Goal: Information Seeking & Learning: Check status

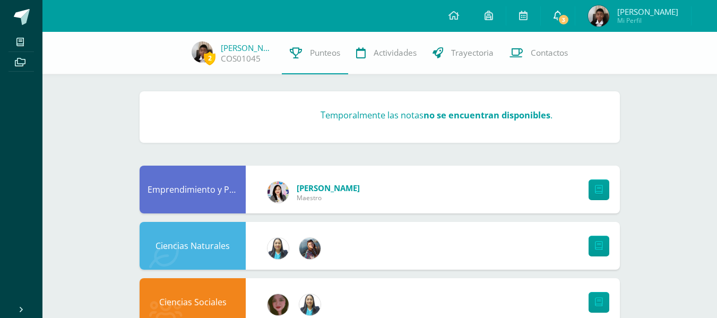
click at [575, 11] on link "3" at bounding box center [558, 16] width 34 height 32
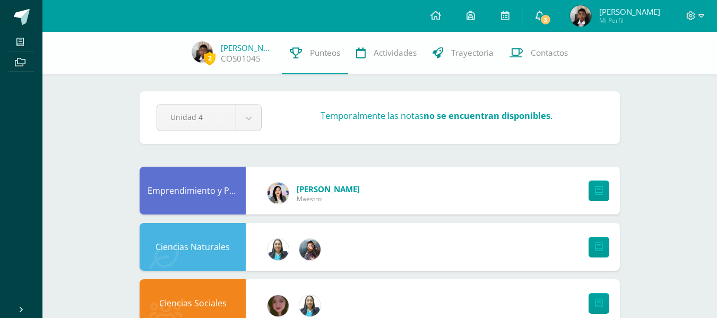
click at [551, 22] on span "3" at bounding box center [546, 20] width 12 height 12
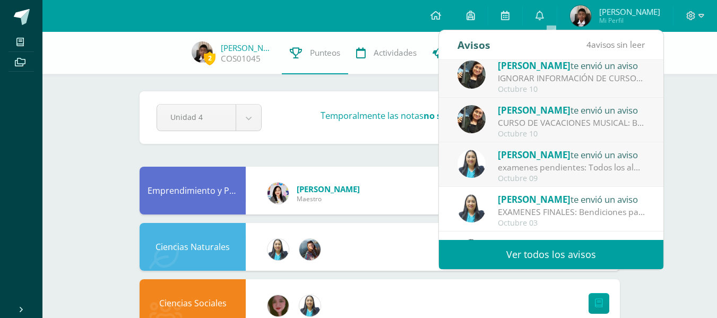
scroll to position [8, 0]
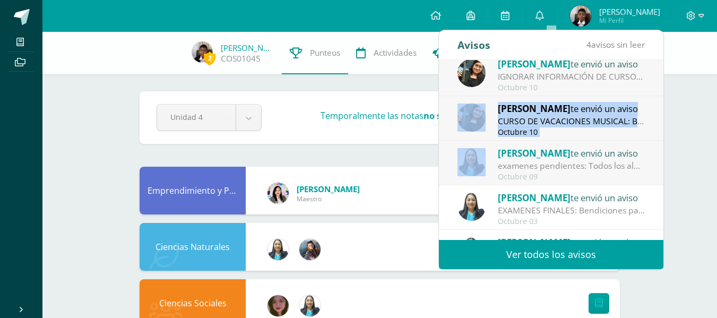
drag, startPoint x: 653, startPoint y: 131, endPoint x: 654, endPoint y: 142, distance: 11.7
click at [654, 142] on div "Amy Martinez te envió un aviso IGNORAR INFORMACIÓN DE CURSOS DE VACACIONES MUSI…" at bounding box center [551, 150] width 225 height 180
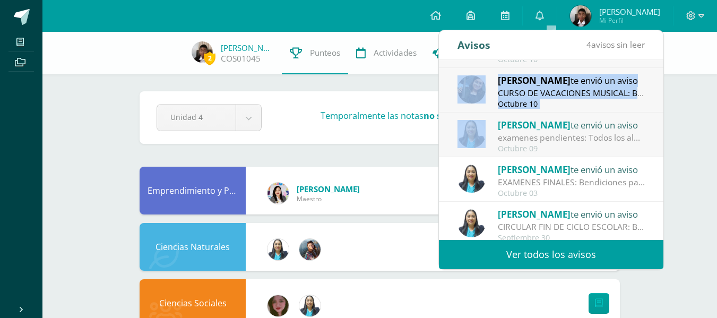
scroll to position [64, 0]
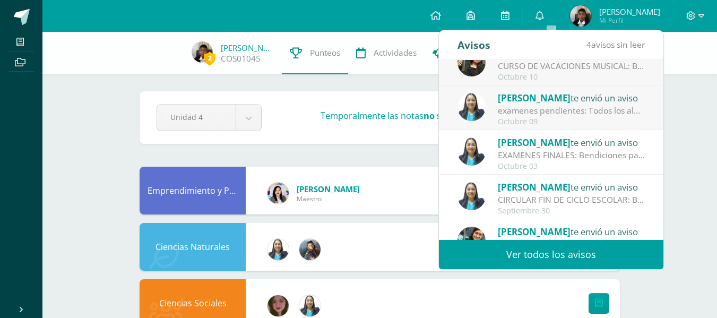
click at [617, 197] on div "CIRCULAR FIN DE CICLO ESCOLAR: Bendiciones para todos Se adjunta circular con i…" at bounding box center [572, 200] width 148 height 12
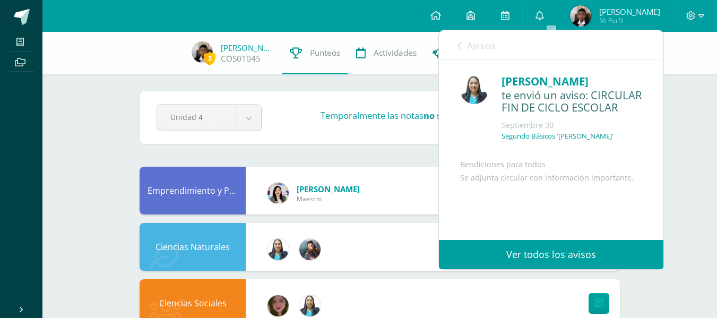
scroll to position [92, 0]
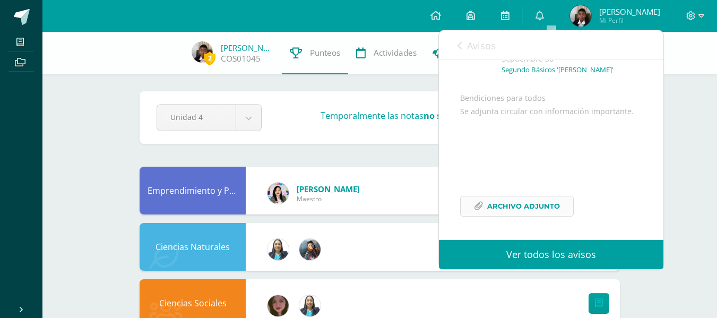
click at [493, 204] on span "Archivo Adjunto" at bounding box center [523, 206] width 73 height 20
